Goal: Information Seeking & Learning: Learn about a topic

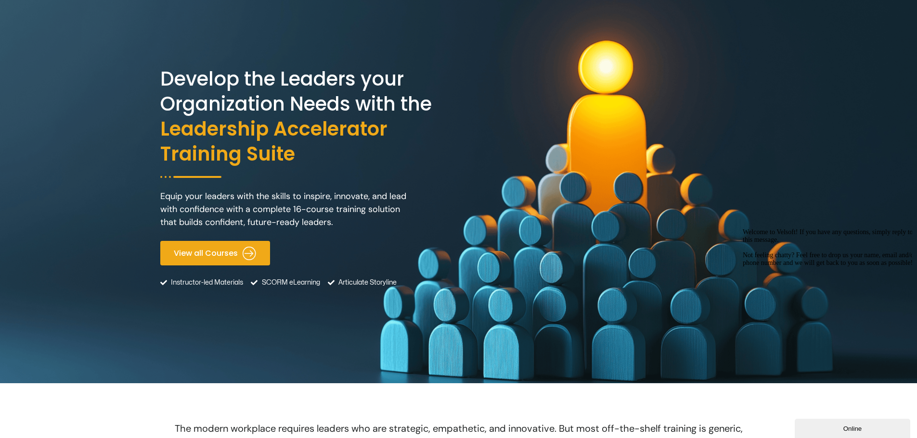
click at [207, 252] on span "View all Courses" at bounding box center [206, 253] width 64 height 9
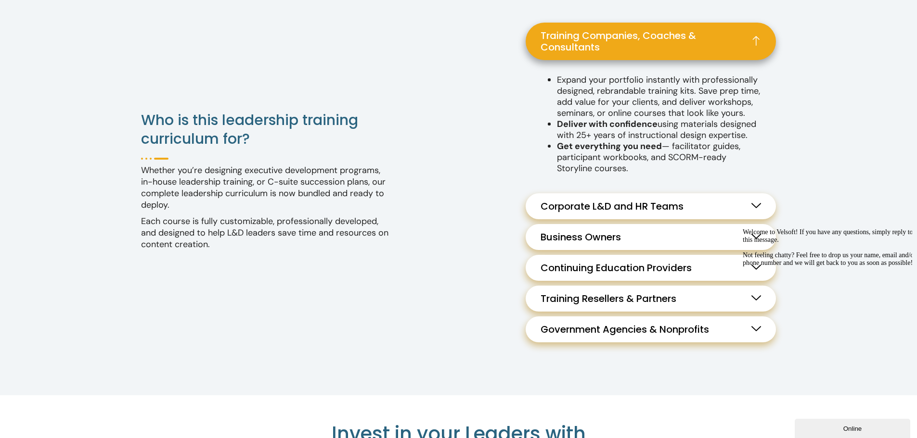
scroll to position [985, 0]
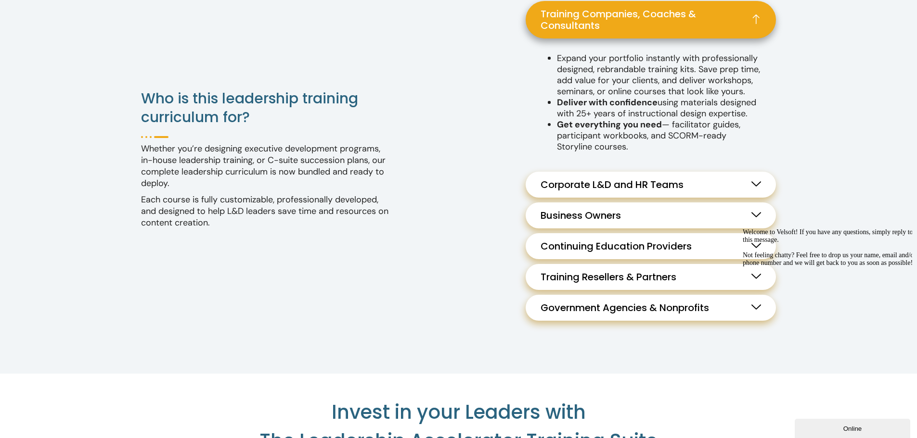
click at [757, 189] on icon at bounding box center [756, 184] width 10 height 10
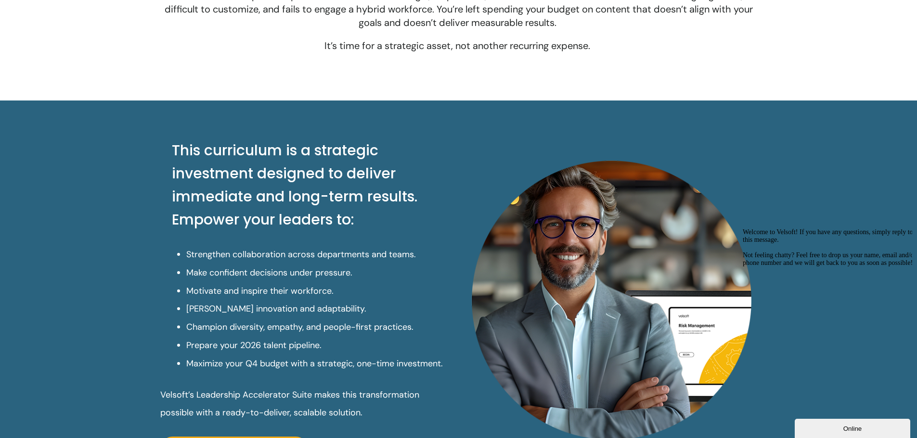
scroll to position [192, 0]
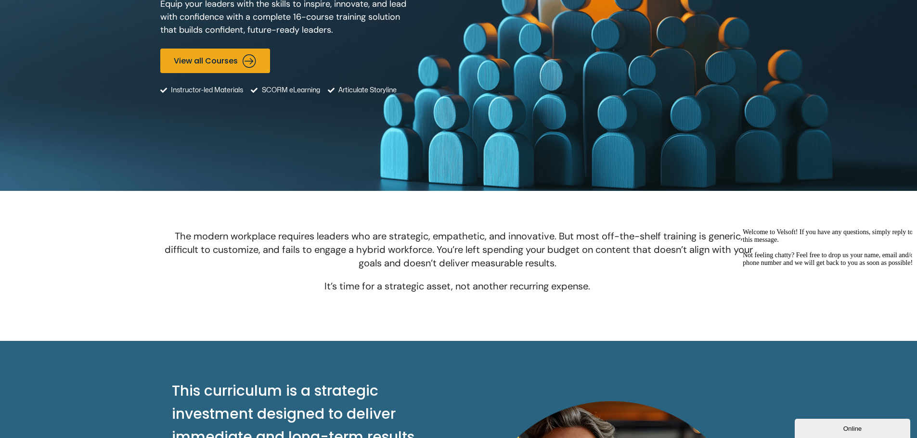
click at [832, 421] on button "Online" at bounding box center [851, 428] width 115 height 19
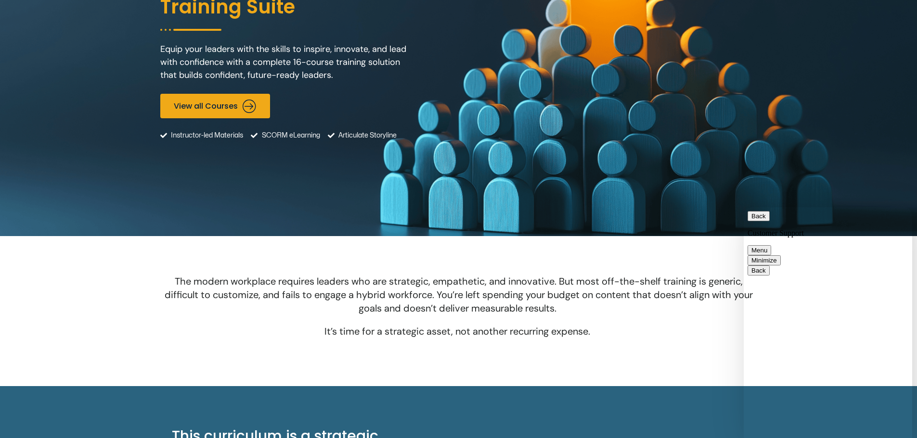
scroll to position [0, 0]
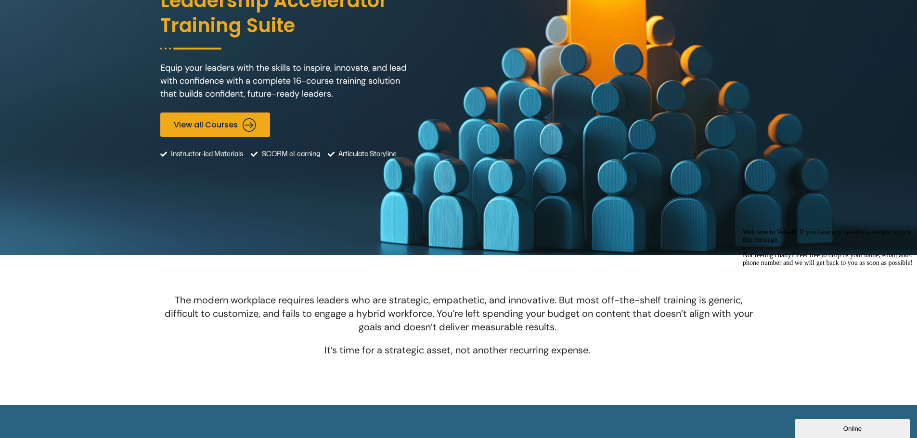
scroll to position [192, 0]
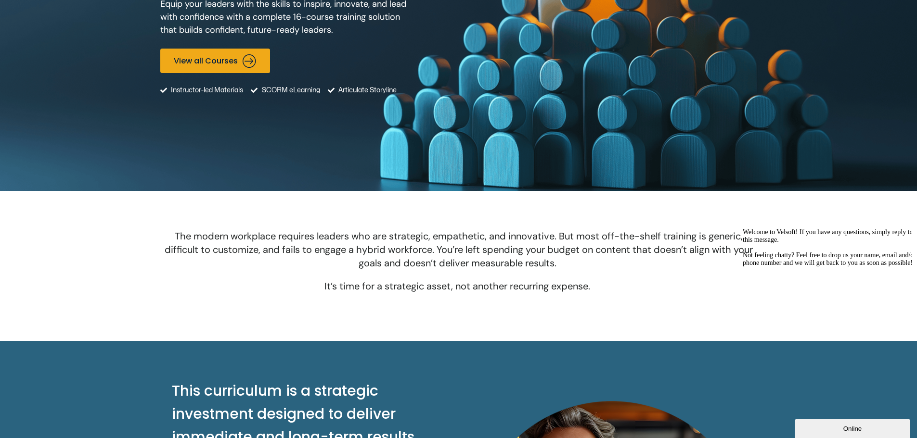
click at [825, 426] on div "Online" at bounding box center [852, 428] width 101 height 7
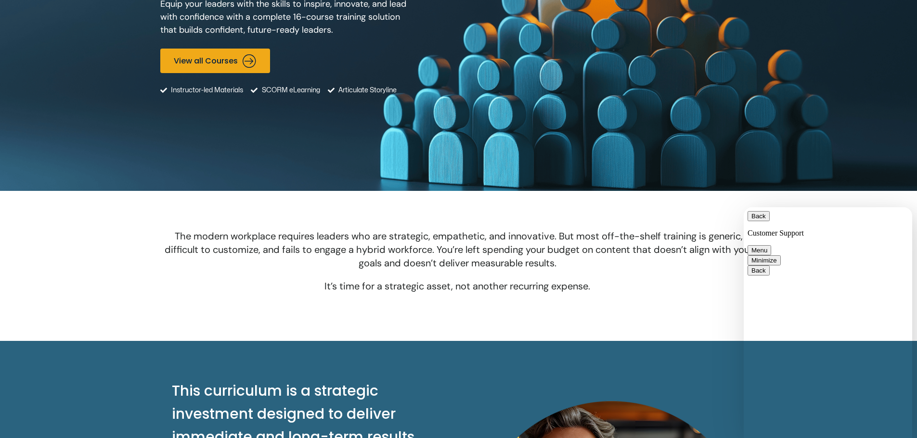
scroll to position [105, 0]
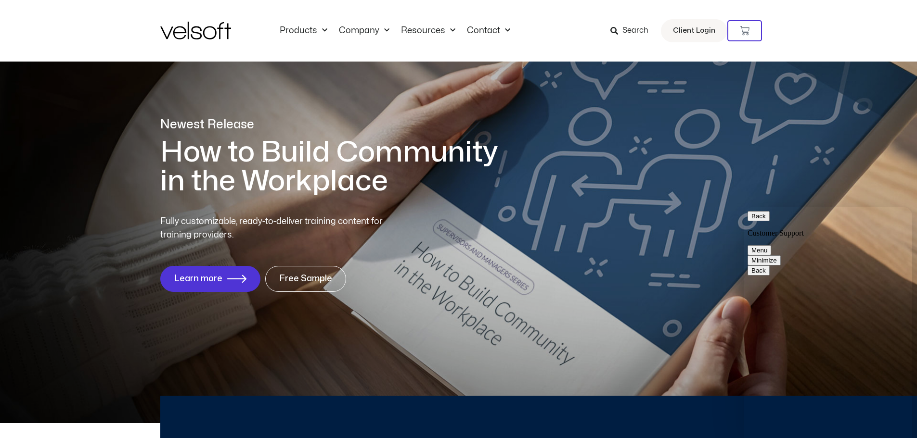
click at [618, 31] on icon at bounding box center [614, 31] width 8 height 8
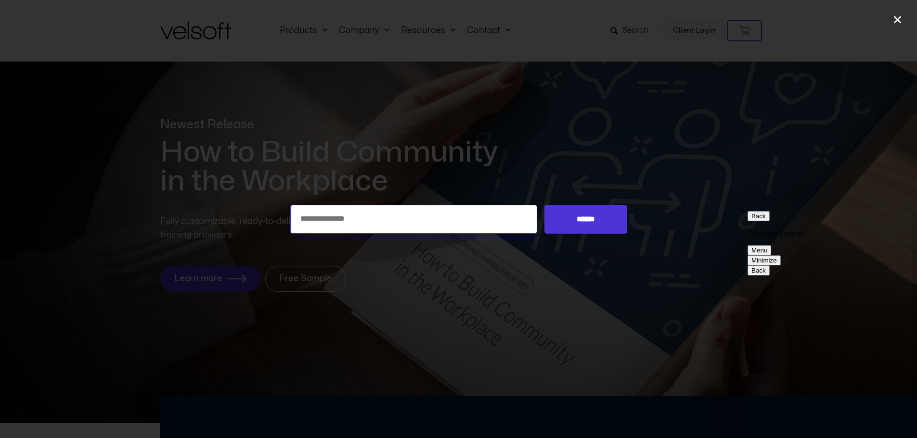
click at [327, 214] on input "Search for:" at bounding box center [413, 219] width 247 height 29
type input "*****"
click at [575, 216] on input "******" at bounding box center [585, 219] width 82 height 29
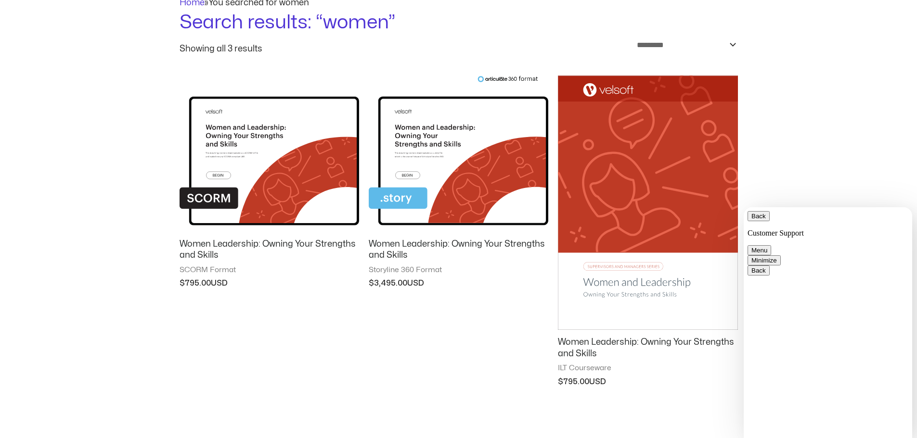
scroll to position [96, 0]
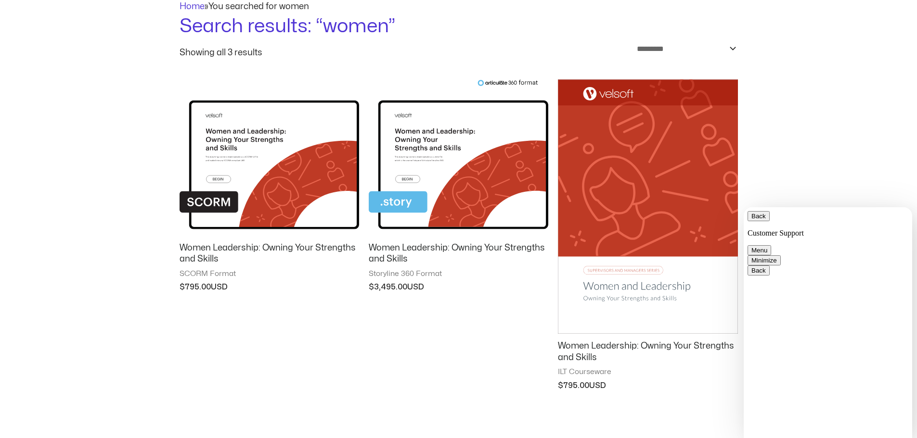
click at [638, 162] on img at bounding box center [647, 206] width 179 height 255
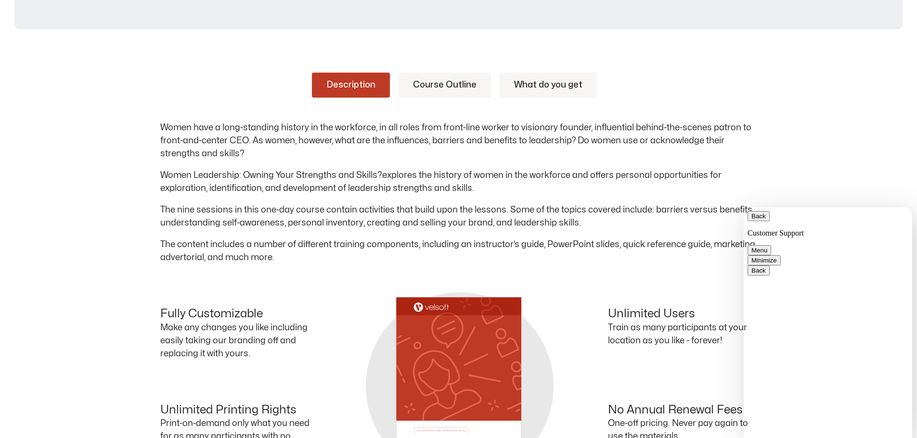
scroll to position [433, 0]
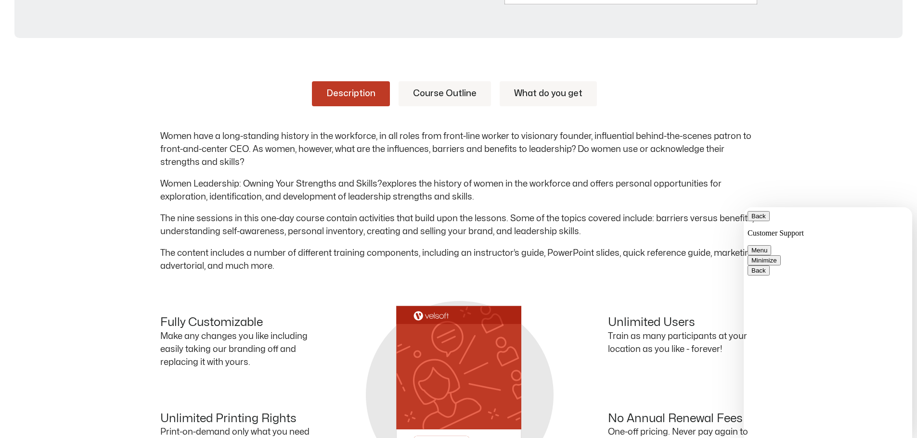
click at [442, 90] on link "Course Outline" at bounding box center [444, 93] width 92 height 25
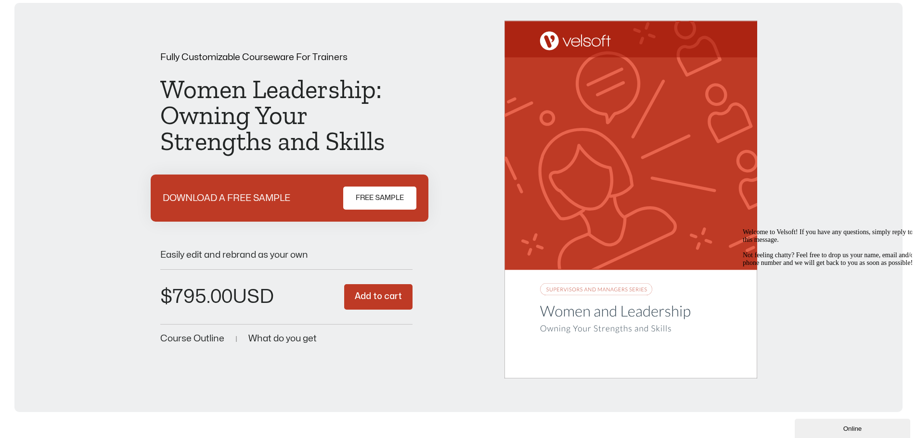
scroll to position [144, 0]
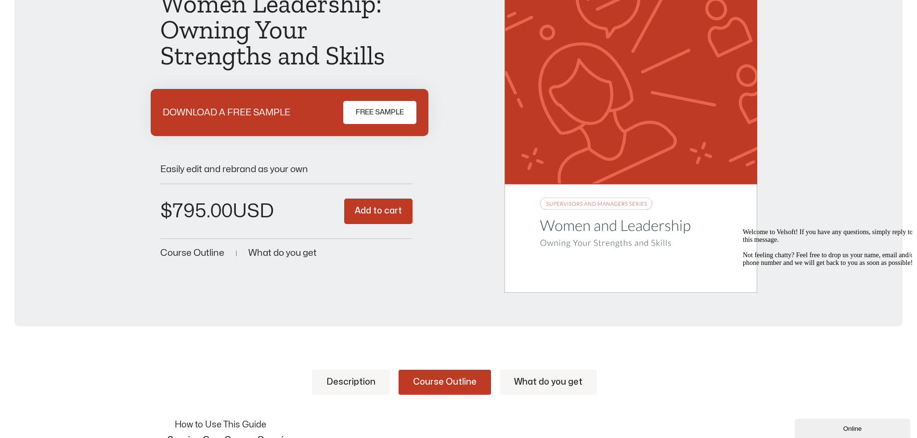
click at [843, 430] on div "Online" at bounding box center [852, 428] width 101 height 7
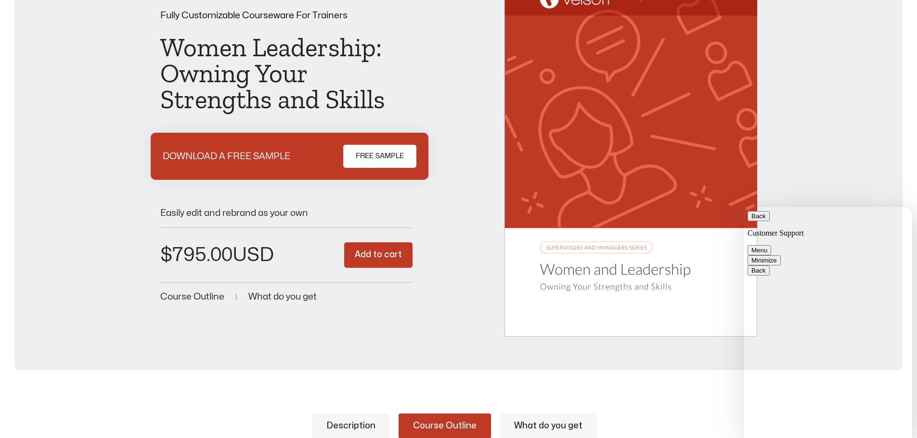
scroll to position [96, 0]
